Goal: Task Accomplishment & Management: Use online tool/utility

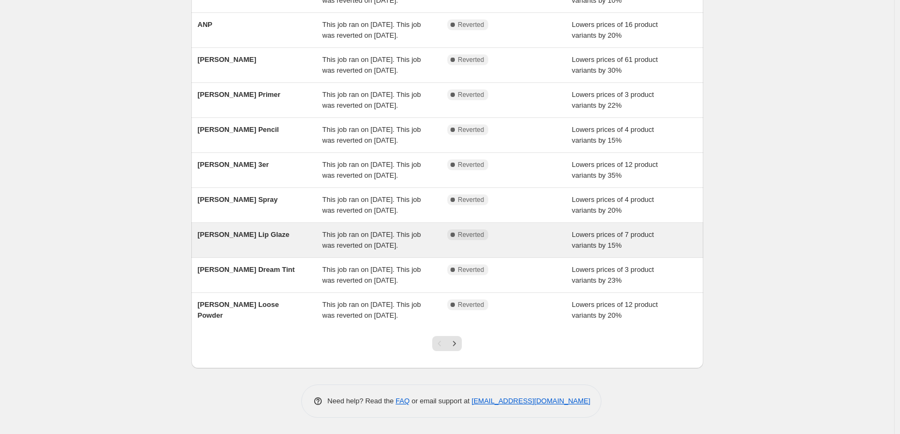
scroll to position [229, 0]
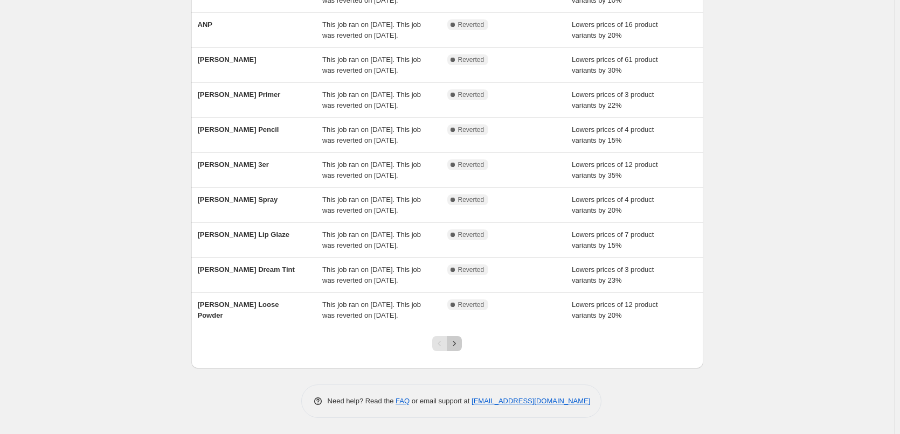
click at [457, 341] on icon "Next" at bounding box center [454, 343] width 11 height 11
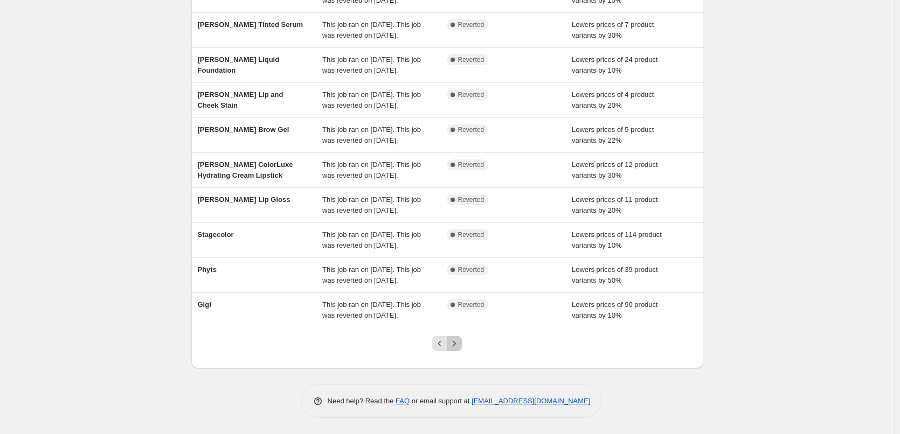
click at [460, 345] on icon "Next" at bounding box center [454, 343] width 11 height 11
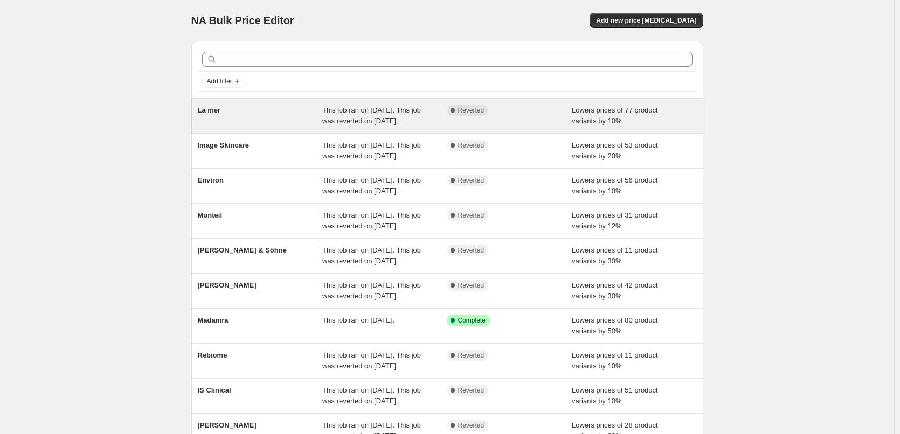
click at [205, 109] on span "La mer" at bounding box center [209, 110] width 23 height 8
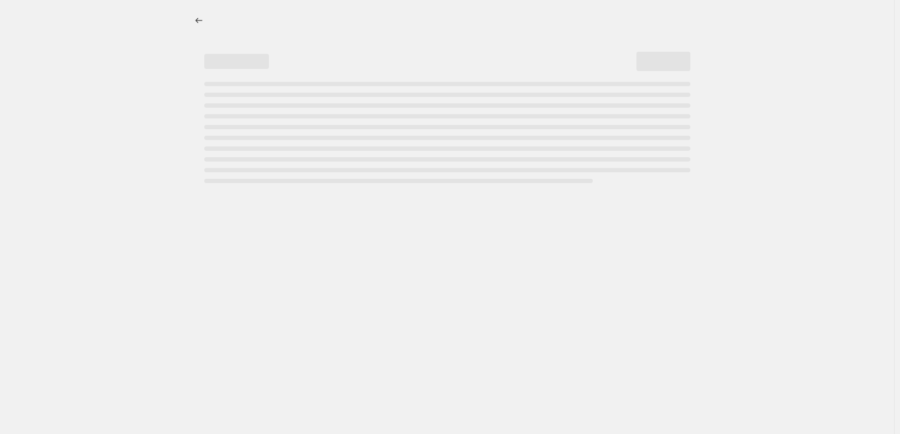
select select "percentage"
select select "vendor"
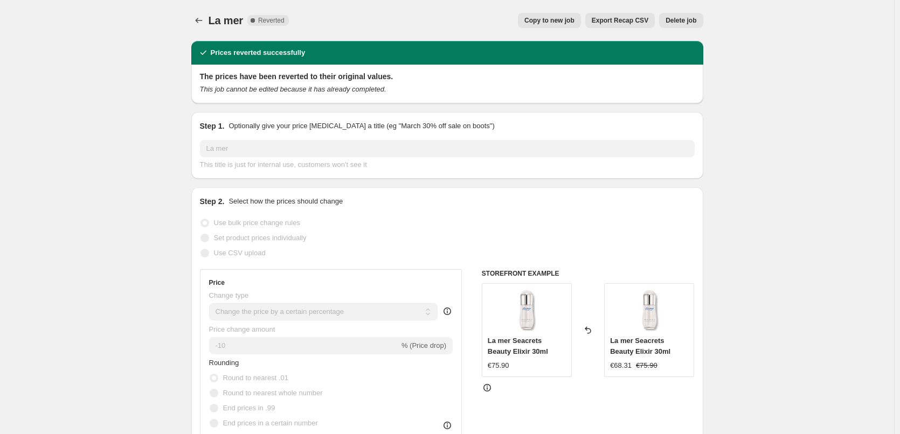
click at [562, 25] on button "Copy to new job" at bounding box center [549, 20] width 63 height 15
select select "percentage"
select select "vendor"
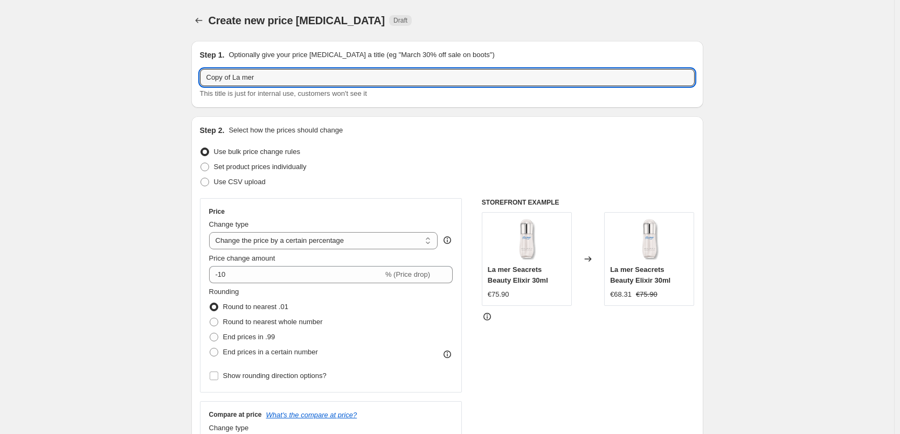
drag, startPoint x: 235, startPoint y: 78, endPoint x: 171, endPoint y: 81, distance: 63.7
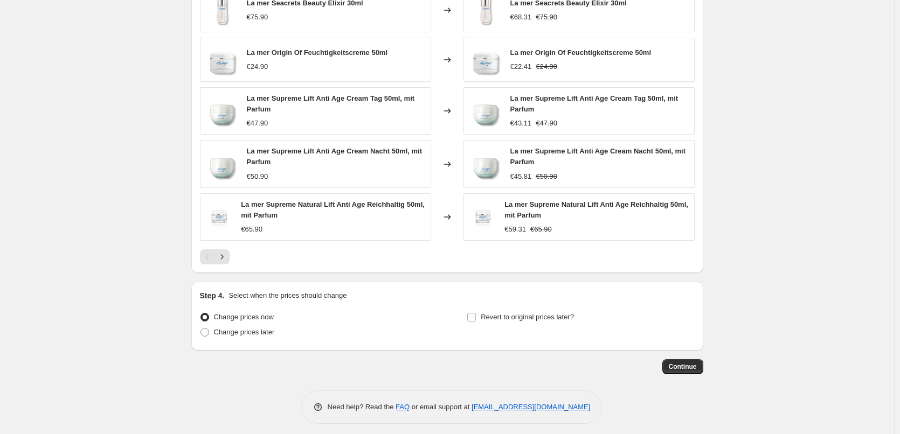
scroll to position [775, 0]
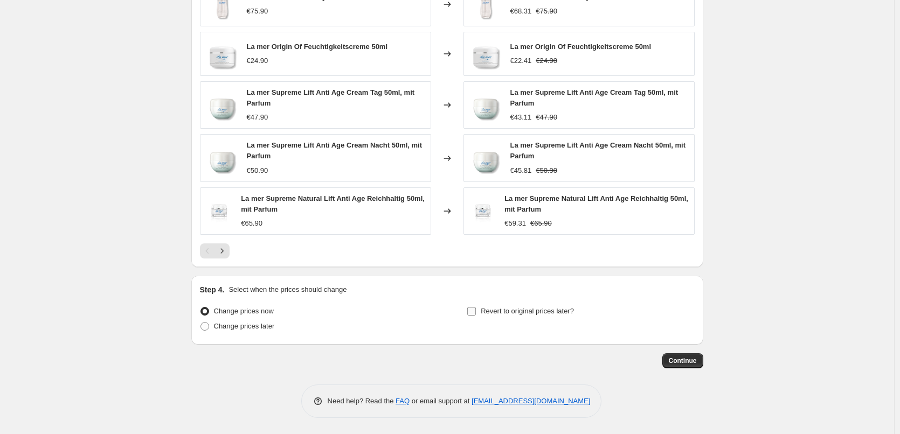
type input "La mer"
click at [520, 315] on span "Revert to original prices later?" at bounding box center [527, 311] width 93 height 8
click at [476, 316] on input "Revert to original prices later?" at bounding box center [471, 311] width 9 height 9
checkbox input "true"
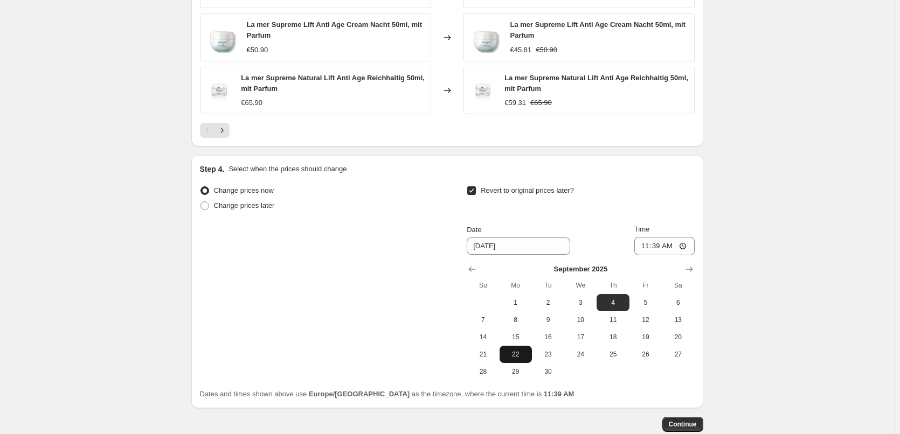
scroll to position [959, 0]
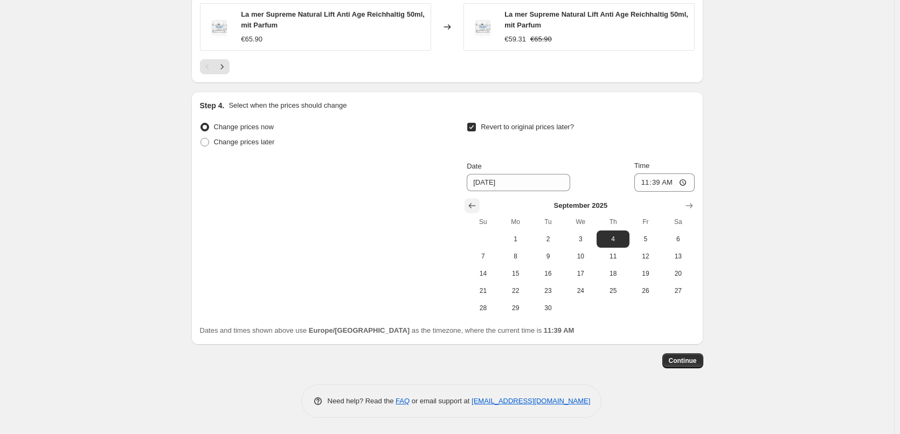
click at [474, 208] on icon "Show previous month, August 2025" at bounding box center [472, 205] width 7 height 5
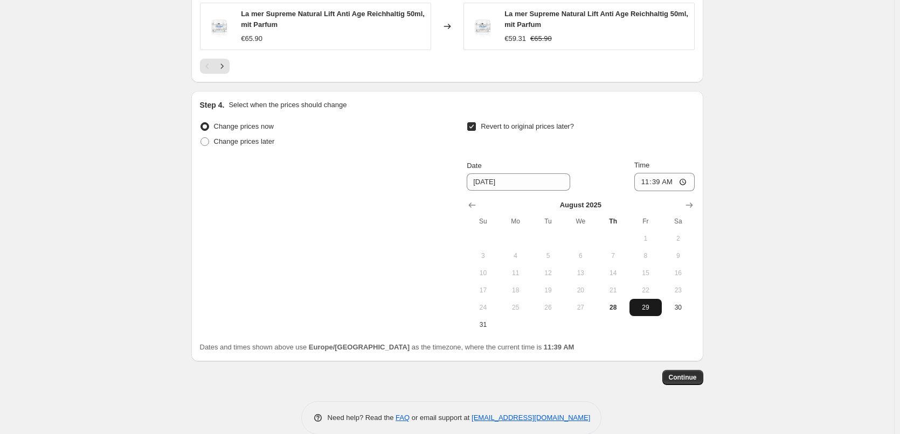
click at [641, 307] on span "29" at bounding box center [646, 307] width 24 height 9
type input "[DATE]"
click at [649, 188] on input "11:39" at bounding box center [664, 182] width 60 height 18
type input "03:00"
click at [677, 384] on button "Continue" at bounding box center [682, 377] width 41 height 15
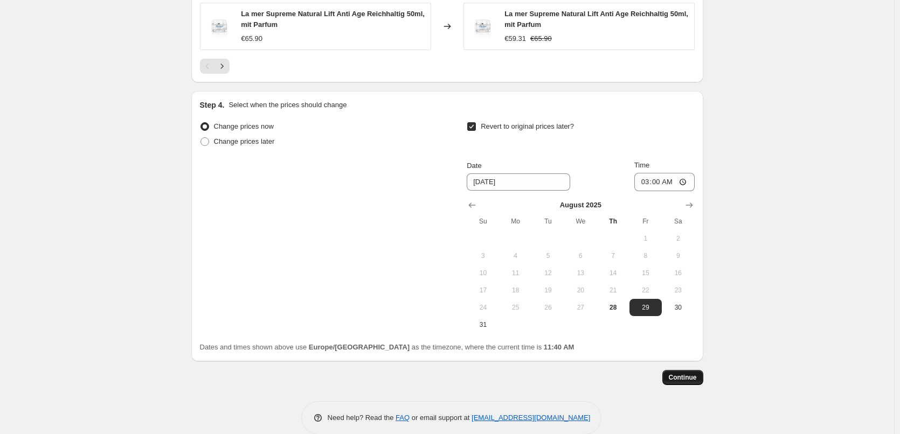
scroll to position [0, 0]
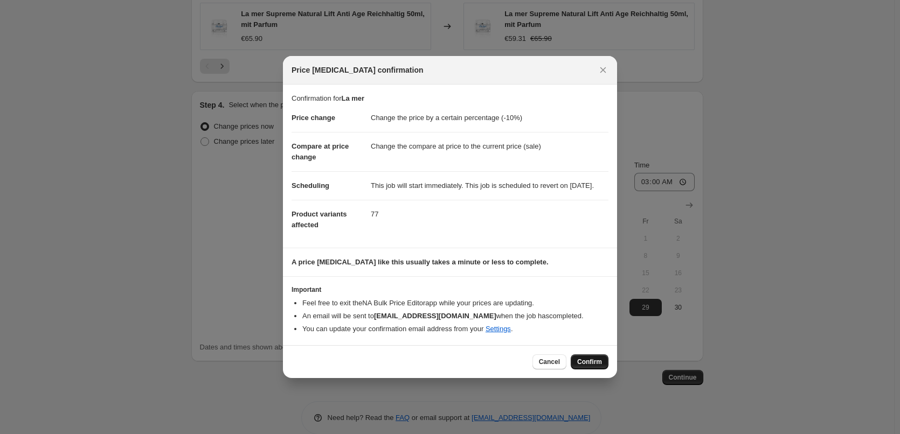
click at [604, 370] on button "Confirm" at bounding box center [590, 362] width 38 height 15
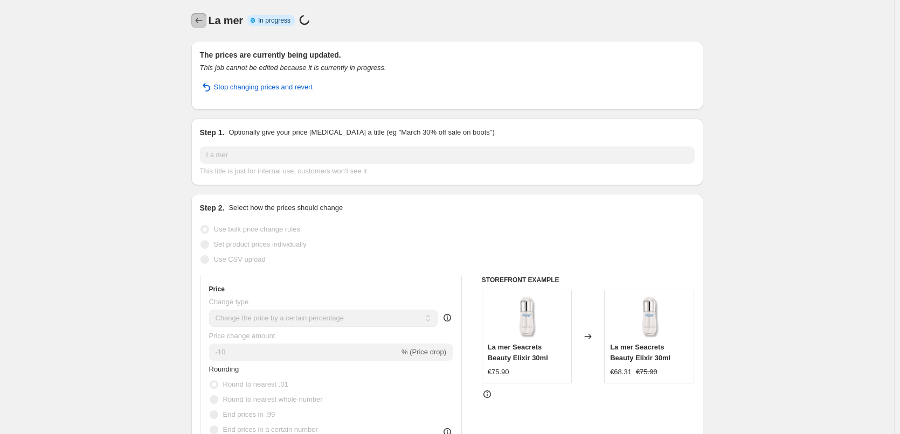
click at [204, 19] on icon "Price change jobs" at bounding box center [198, 20] width 11 height 11
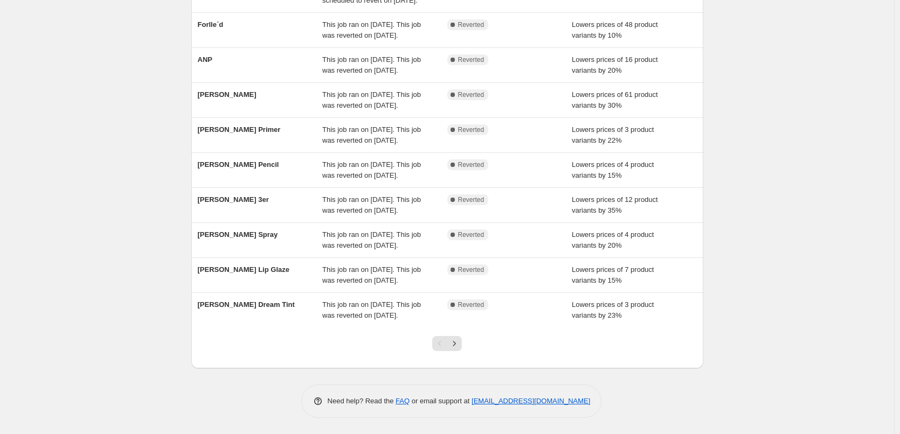
scroll to position [229, 0]
click at [460, 342] on icon "Next" at bounding box center [454, 343] width 11 height 11
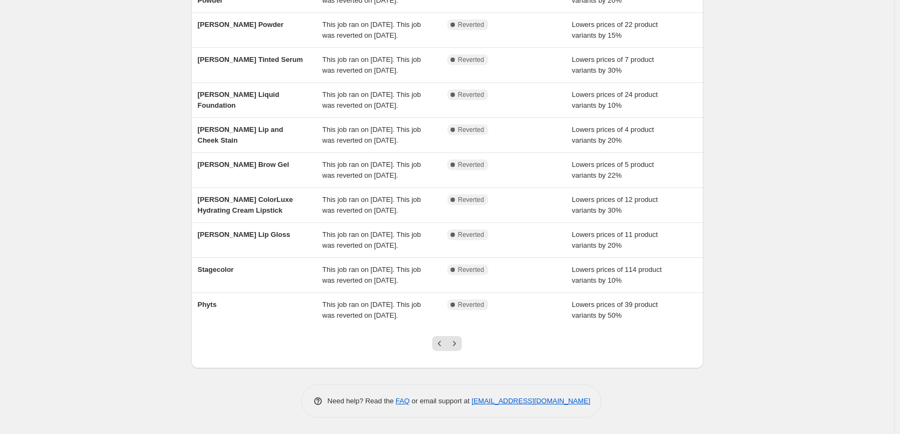
click at [460, 343] on icon "Next" at bounding box center [454, 343] width 11 height 11
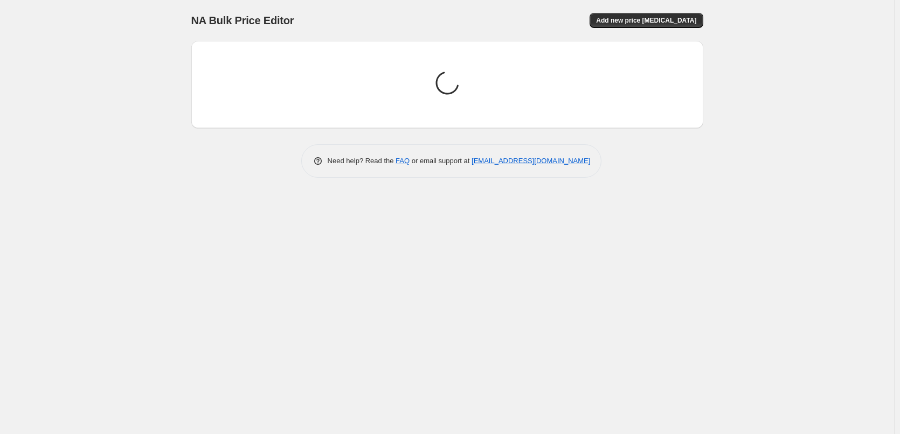
scroll to position [0, 0]
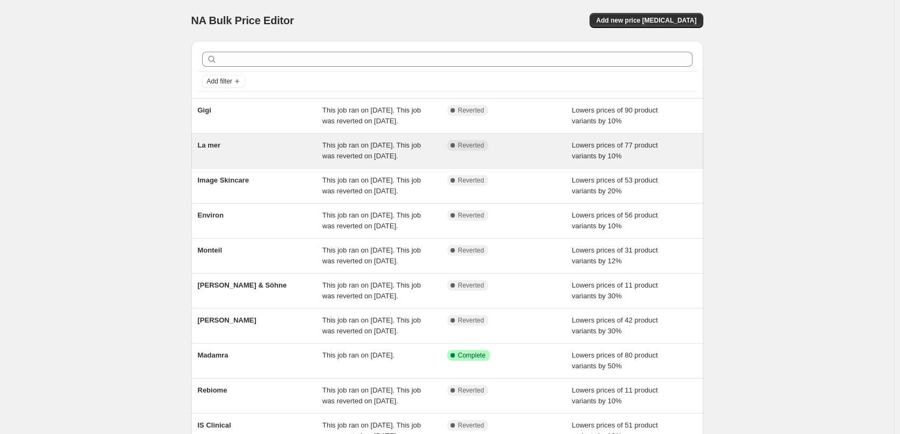
click at [204, 162] on div "La mer" at bounding box center [260, 151] width 125 height 22
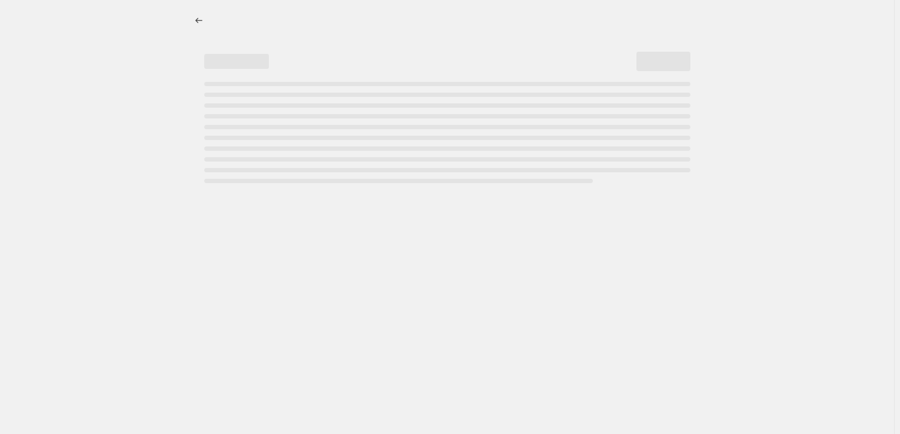
select select "percentage"
select select "vendor"
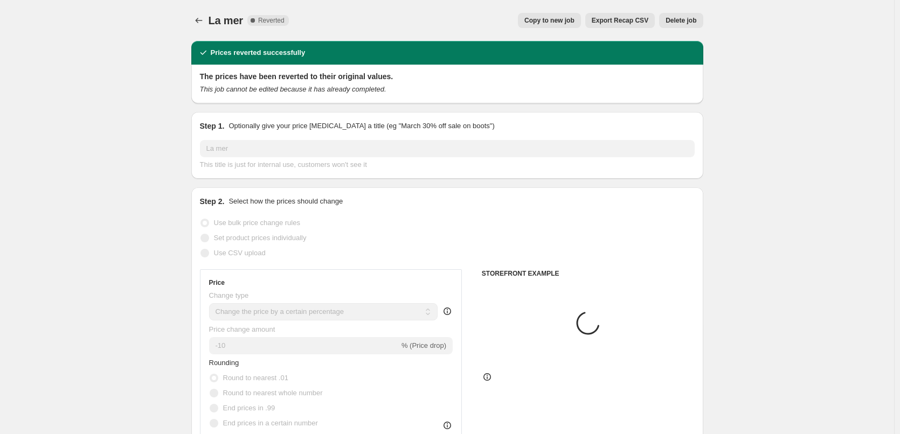
click at [659, 20] on div "Copy to new job Export Recap CSV Delete job" at bounding box center [501, 20] width 406 height 15
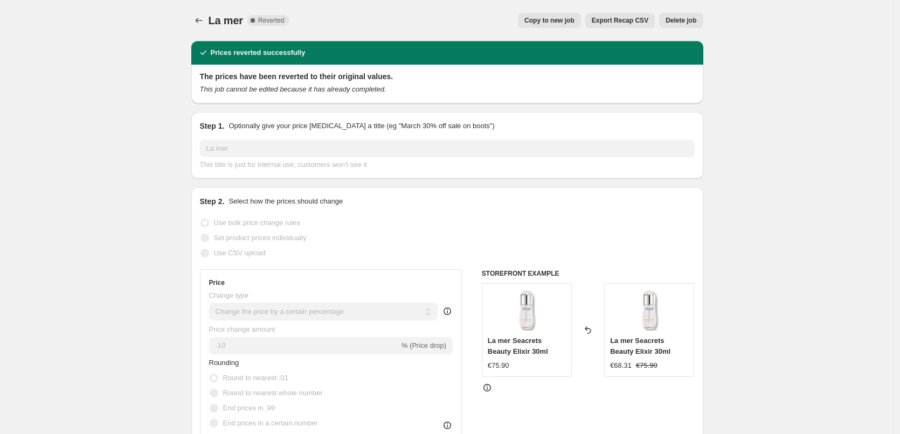
click at [676, 20] on span "Delete job" at bounding box center [681, 20] width 31 height 9
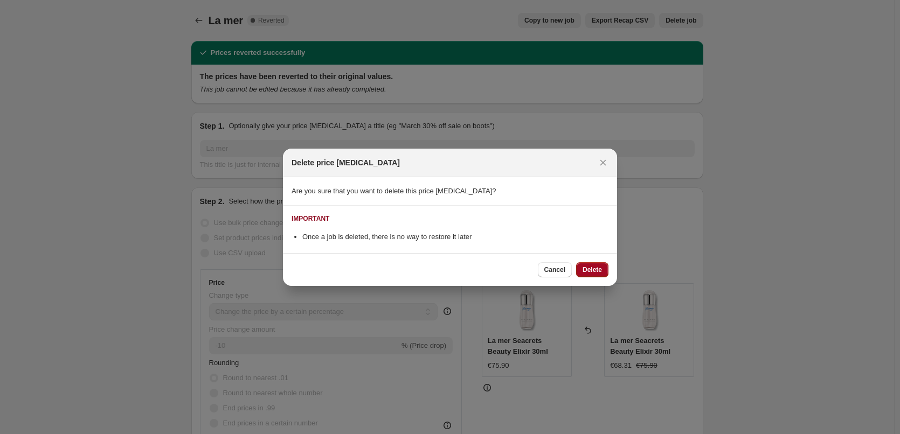
click at [590, 271] on span "Delete" at bounding box center [592, 270] width 19 height 9
